Goal: Transaction & Acquisition: Purchase product/service

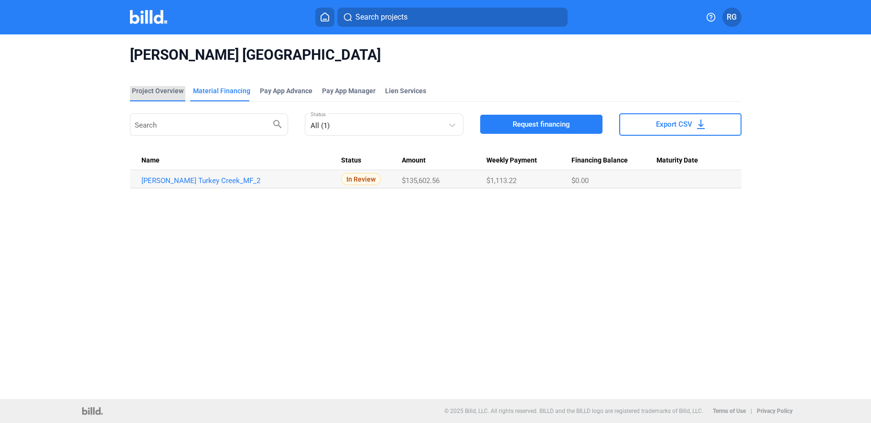
click at [171, 88] on div "Project Overview" at bounding box center [158, 91] width 52 height 10
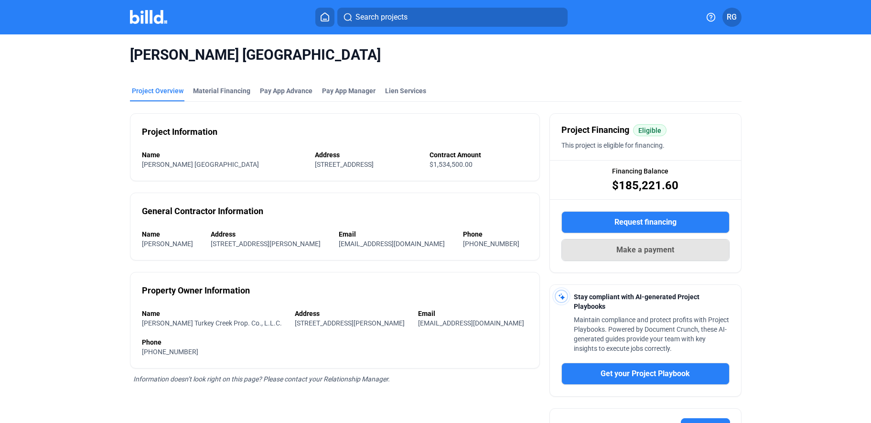
click at [631, 248] on span "Make a payment" at bounding box center [645, 249] width 58 height 11
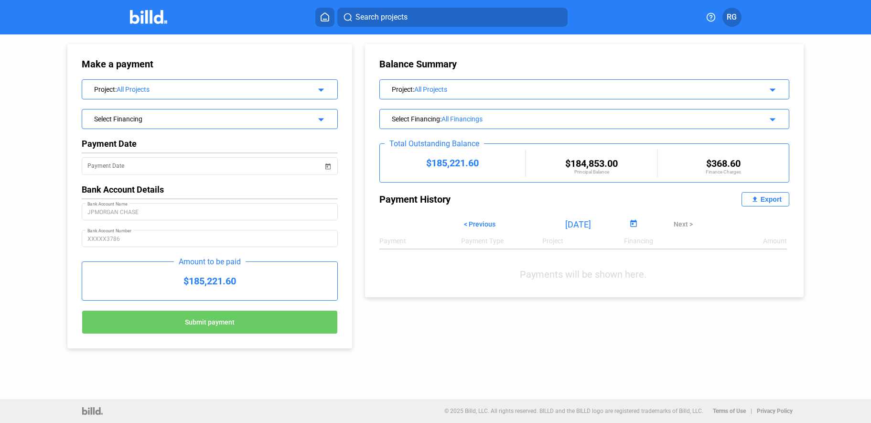
click at [320, 122] on mat-icon "arrow_drop_down" at bounding box center [319, 117] width 11 height 11
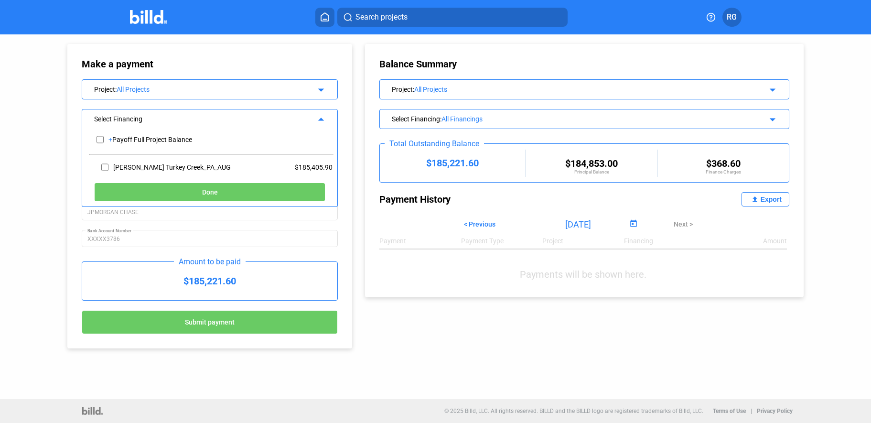
click at [350, 122] on div "Make a payment Project : All Projects arrow_drop_down Select Financing arrow_dr…" at bounding box center [209, 196] width 285 height 304
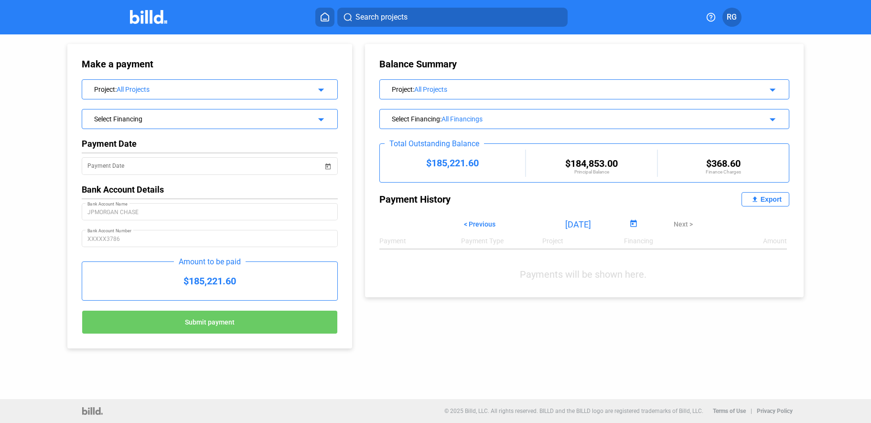
click at [324, 117] on mat-icon "arrow_drop_down" at bounding box center [319, 117] width 11 height 11
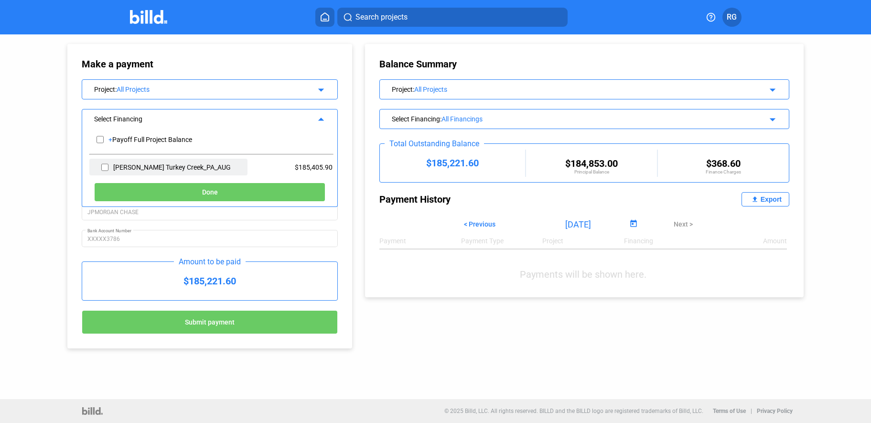
click at [182, 172] on div "[PERSON_NAME] Turkey Creek_PA_AUG" at bounding box center [168, 167] width 158 height 17
click at [104, 168] on input "checkbox" at bounding box center [104, 167] width 7 height 14
checkbox input "true"
drag, startPoint x: 105, startPoint y: 166, endPoint x: 105, endPoint y: 160, distance: 6.2
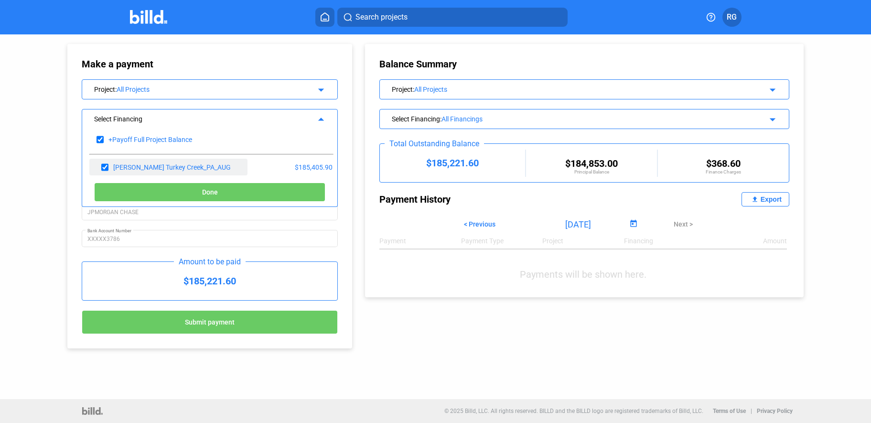
click at [105, 165] on input "checkbox" at bounding box center [104, 167] width 7 height 14
checkbox input "false"
click at [353, 147] on div "Make a payment Project : All Projects arrow_drop_down Select Financing arrow_dr…" at bounding box center [199, 191] width 313 height 314
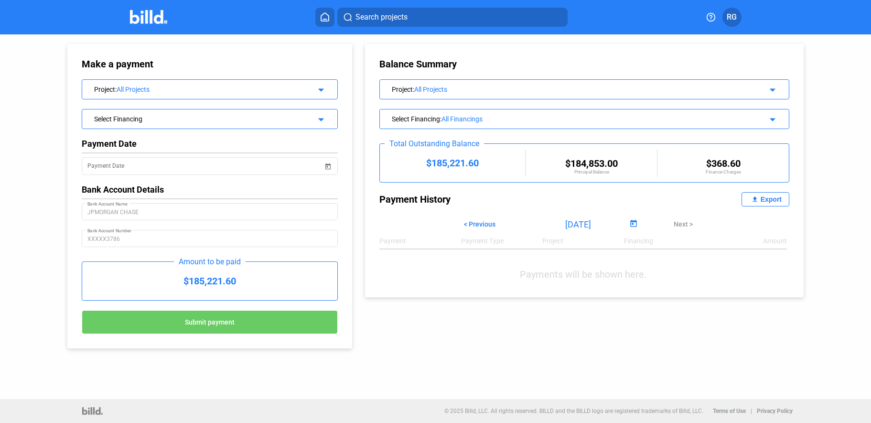
click at [772, 119] on mat-icon "arrow_drop_down" at bounding box center [770, 117] width 11 height 11
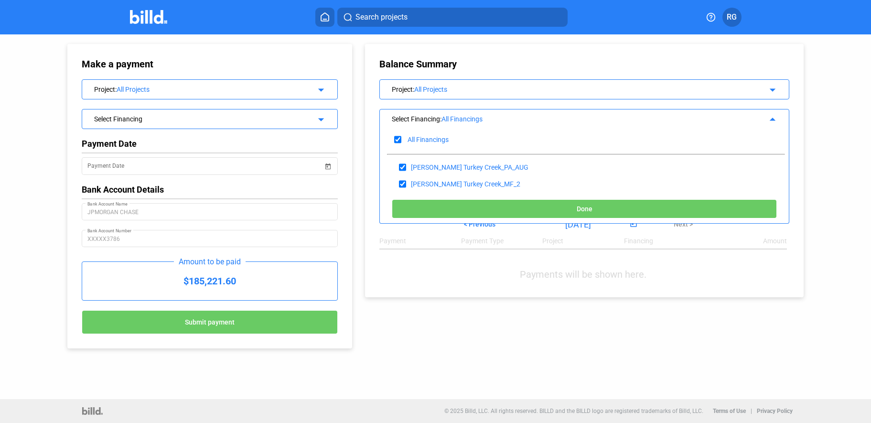
click at [797, 117] on div "Balance Summary Project : All Projects arrow_drop_down Select Financing : All F…" at bounding box center [584, 170] width 438 height 253
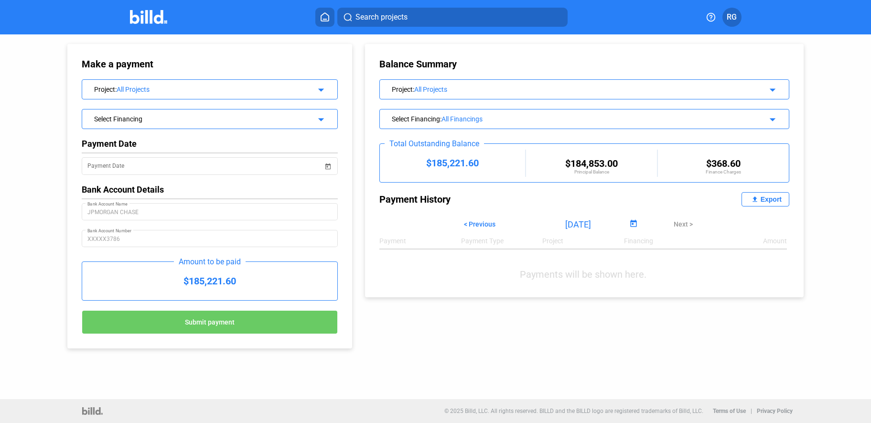
click at [480, 225] on span "< Previous" at bounding box center [480, 224] width 32 height 8
click at [686, 219] on button "Next >" at bounding box center [682, 224] width 33 height 16
type input "[DATE]"
click at [293, 58] on div "Make a payment Project : All Projects arrow_drop_down Select Financing arrow_dr…" at bounding box center [209, 196] width 285 height 304
click at [324, 19] on icon at bounding box center [325, 17] width 8 height 8
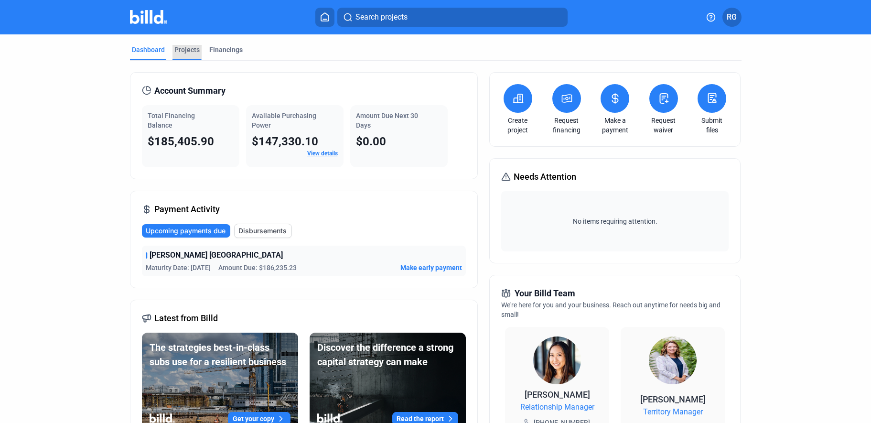
click at [186, 49] on div "Projects" at bounding box center [186, 50] width 25 height 10
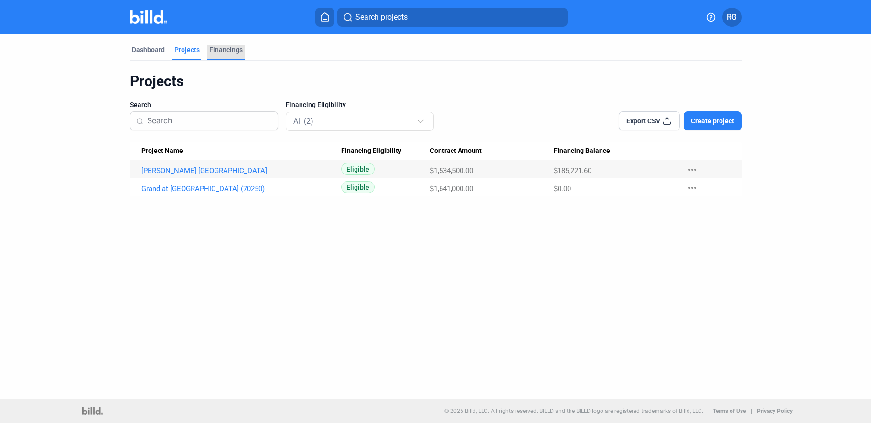
click at [235, 47] on div "Financings" at bounding box center [225, 50] width 33 height 10
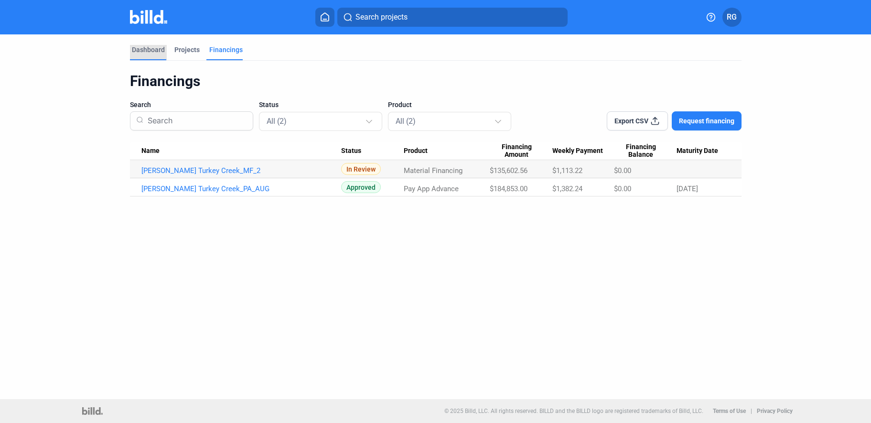
click at [154, 49] on div "Dashboard" at bounding box center [148, 50] width 33 height 10
